Goal: Use online tool/utility: Utilize a website feature to perform a specific function

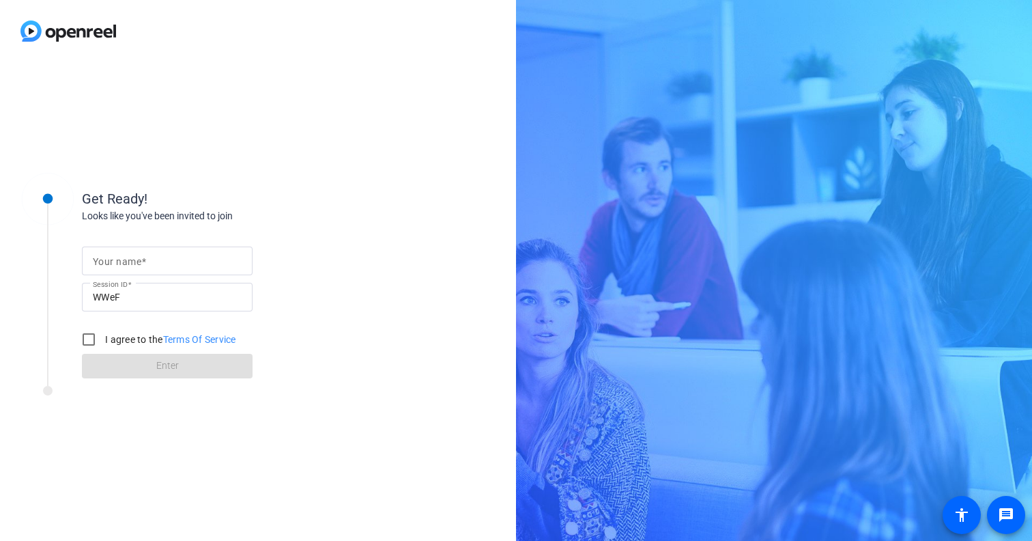
click at [157, 264] on input "Your name" at bounding box center [167, 261] width 149 height 16
type input "[PERSON_NAME]"
click at [87, 340] on input "I agree to the Terms Of Service" at bounding box center [88, 339] width 27 height 27
checkbox input "true"
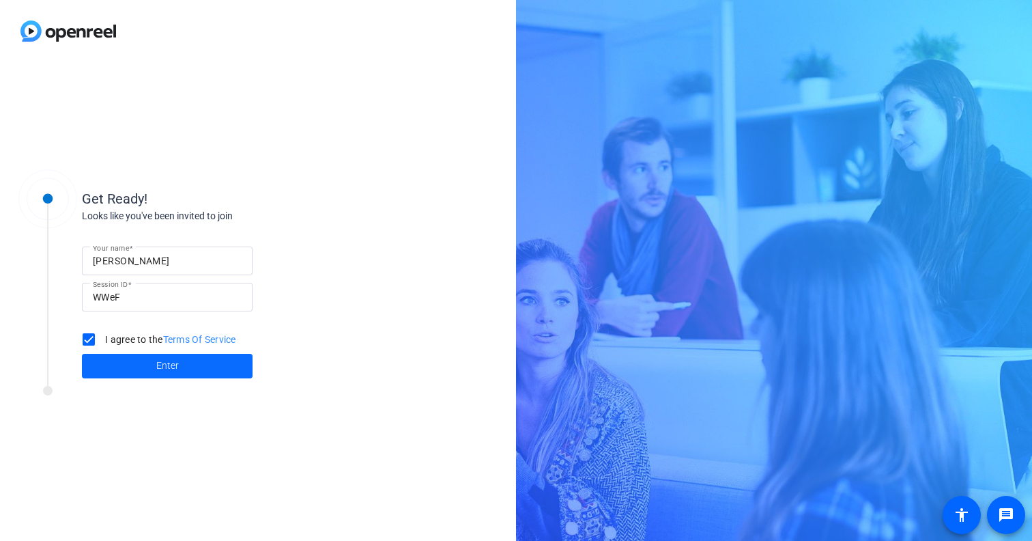
click at [160, 367] on span "Enter" at bounding box center [167, 365] width 23 height 14
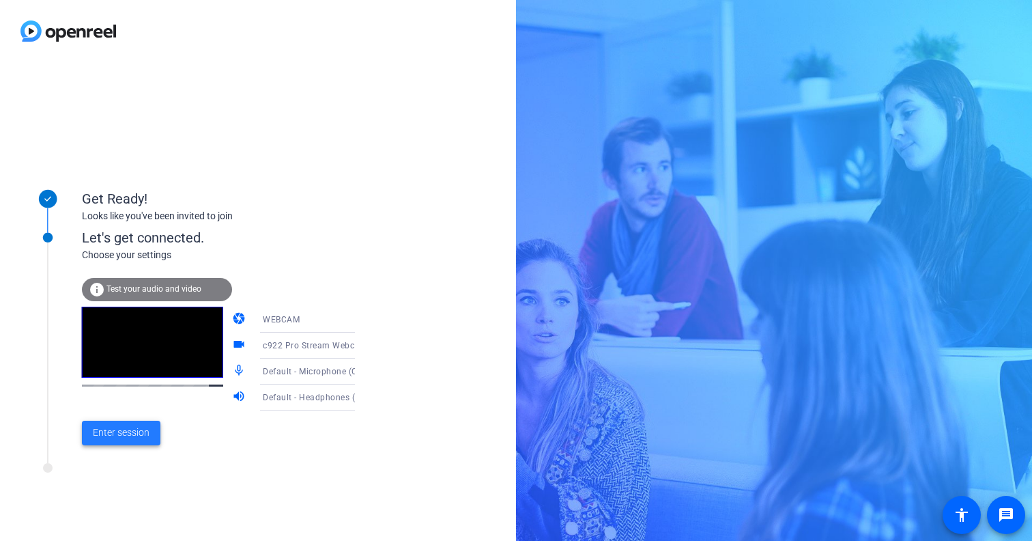
click at [132, 436] on span "Enter session" at bounding box center [121, 432] width 57 height 14
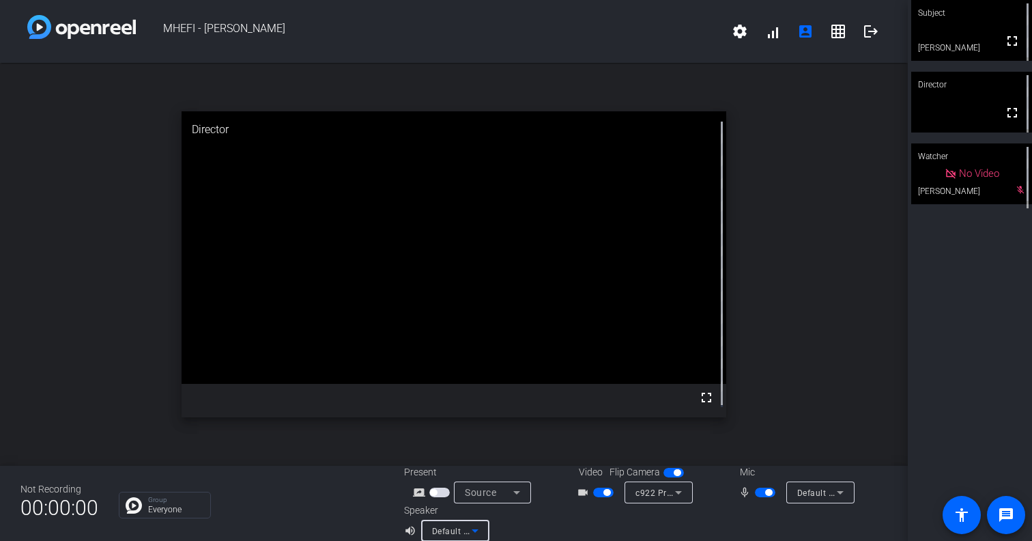
click at [472, 529] on icon at bounding box center [475, 530] width 16 height 16
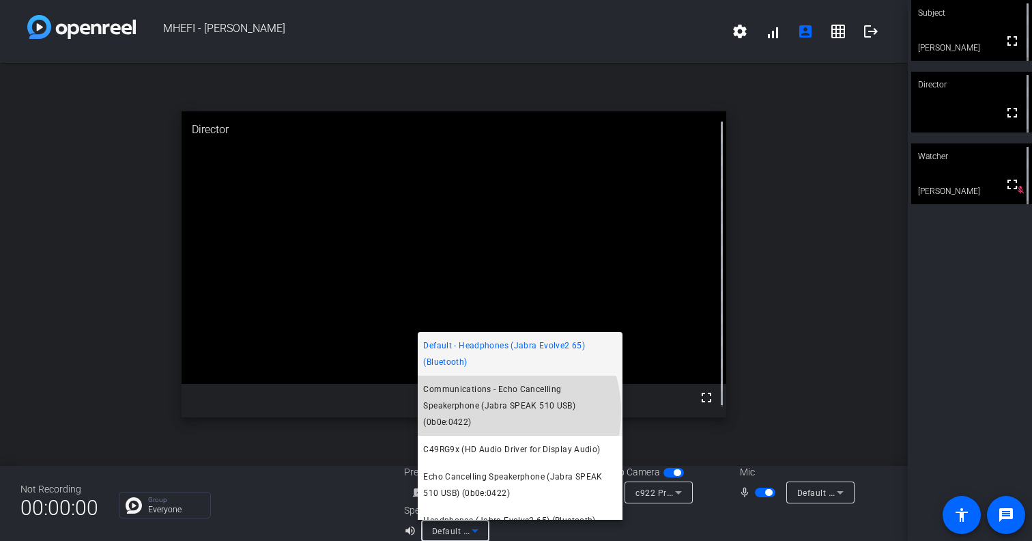
click at [487, 412] on span "Communications - Echo Cancelling Speakerphone (Jabra SPEAK 510 USB) (0b0e:0422)" at bounding box center [520, 405] width 194 height 49
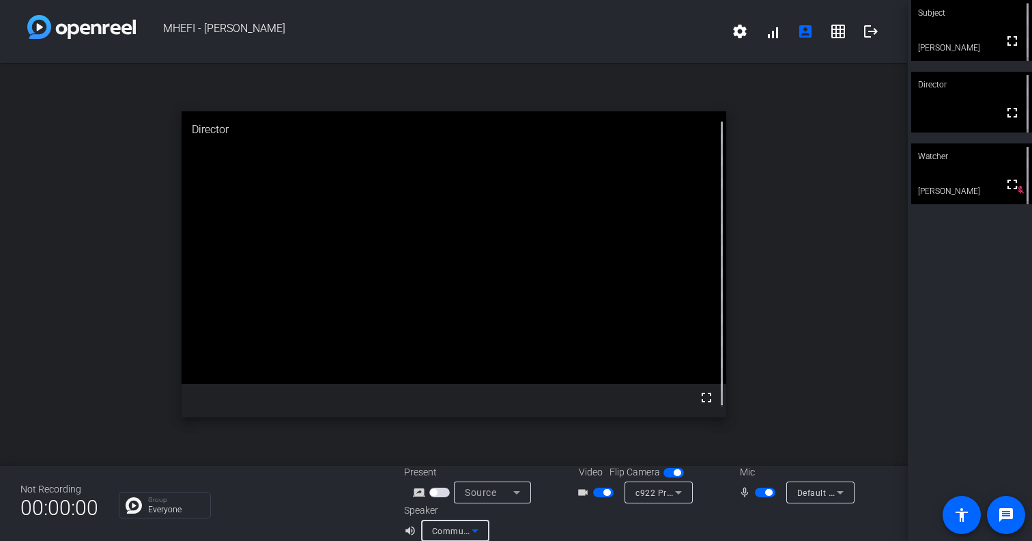
click at [477, 528] on icon at bounding box center [475, 530] width 16 height 16
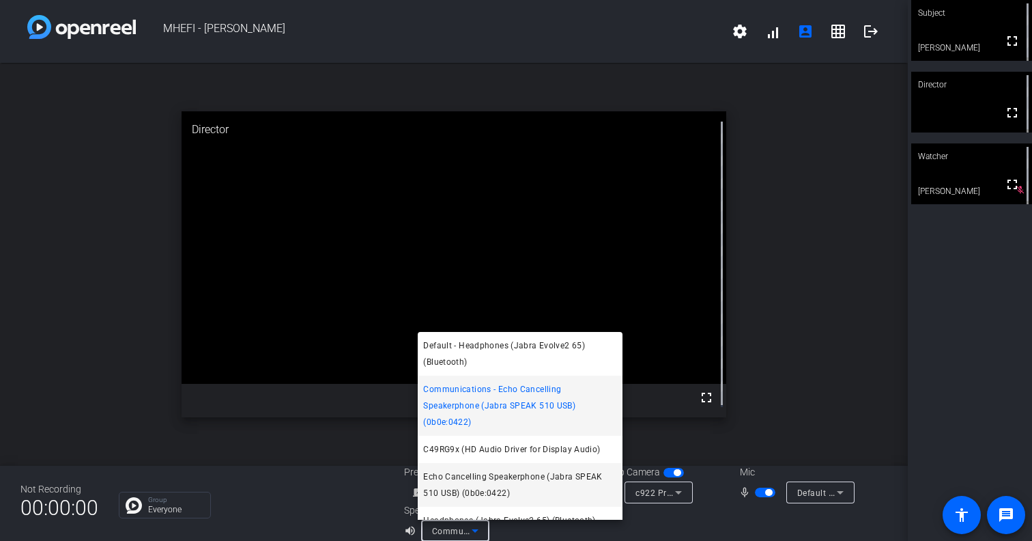
click at [505, 482] on span "Echo Cancelling Speakerphone (Jabra SPEAK 510 USB) (0b0e:0422)" at bounding box center [520, 484] width 194 height 33
